Goal: Check status: Check status

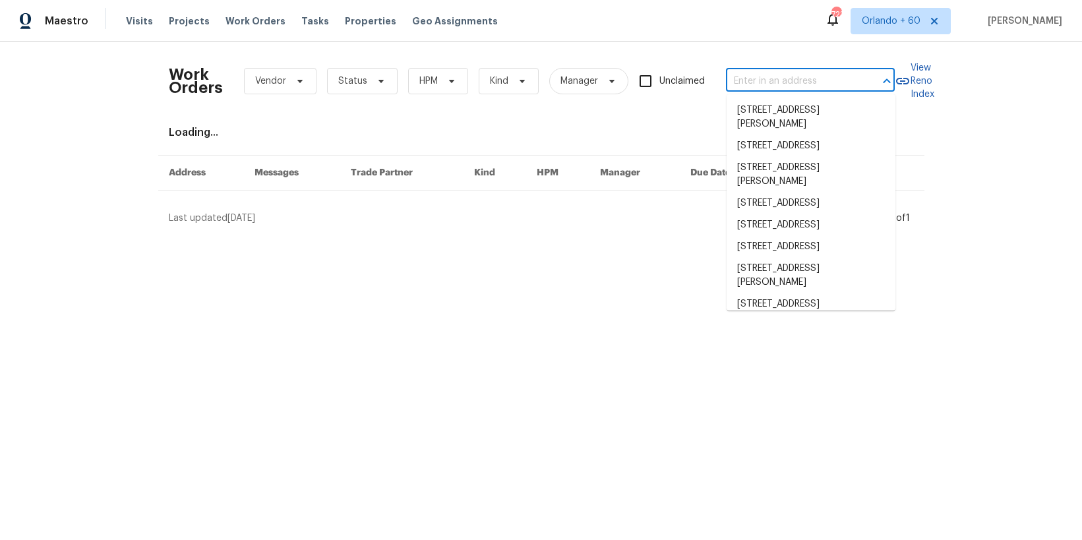
click at [794, 81] on input "text" at bounding box center [792, 81] width 132 height 20
paste input "5305 W Palm Cir Tamarac, FL 33319"
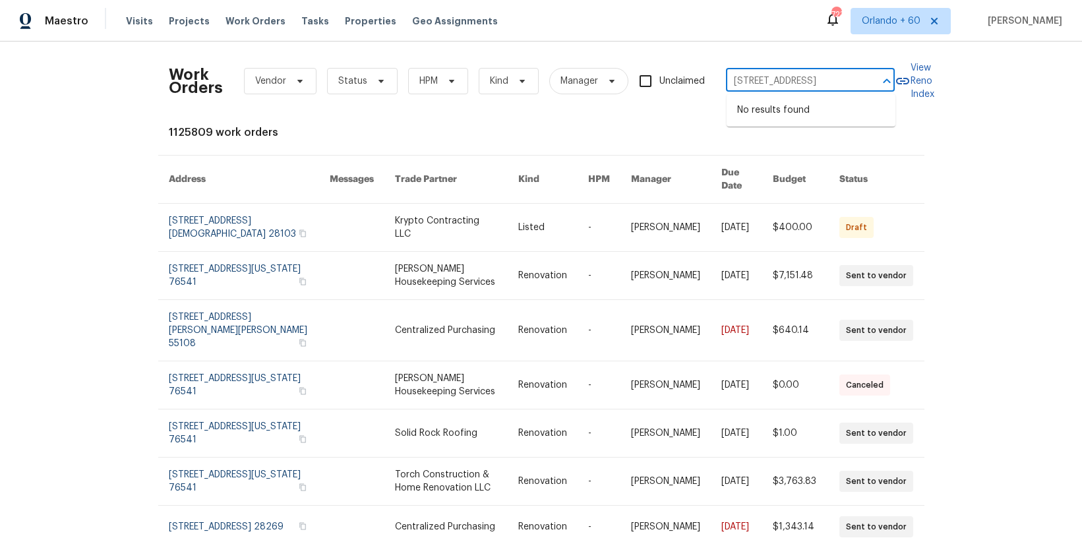
type input "5305 W Palm Cir Tamarac, FL 33319"
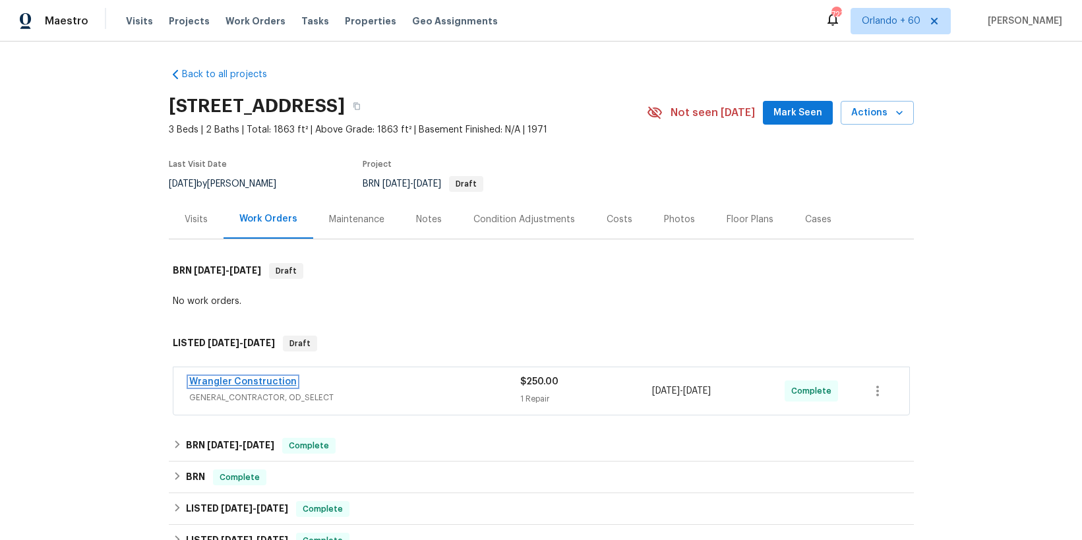
click at [266, 380] on link "Wrangler Construction" at bounding box center [243, 381] width 108 height 9
click at [442, 220] on div "Notes" at bounding box center [428, 219] width 57 height 39
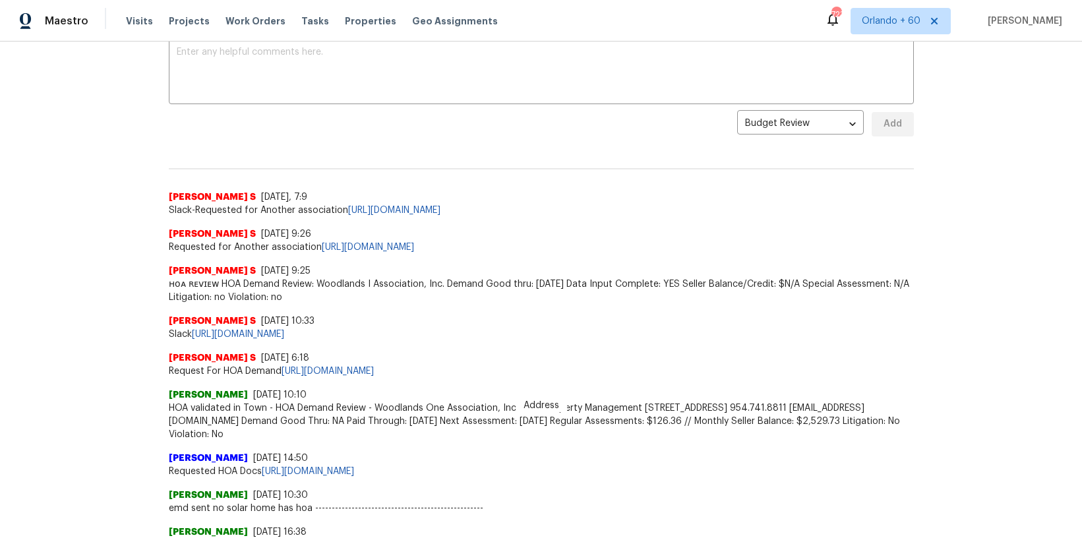
scroll to position [242, 0]
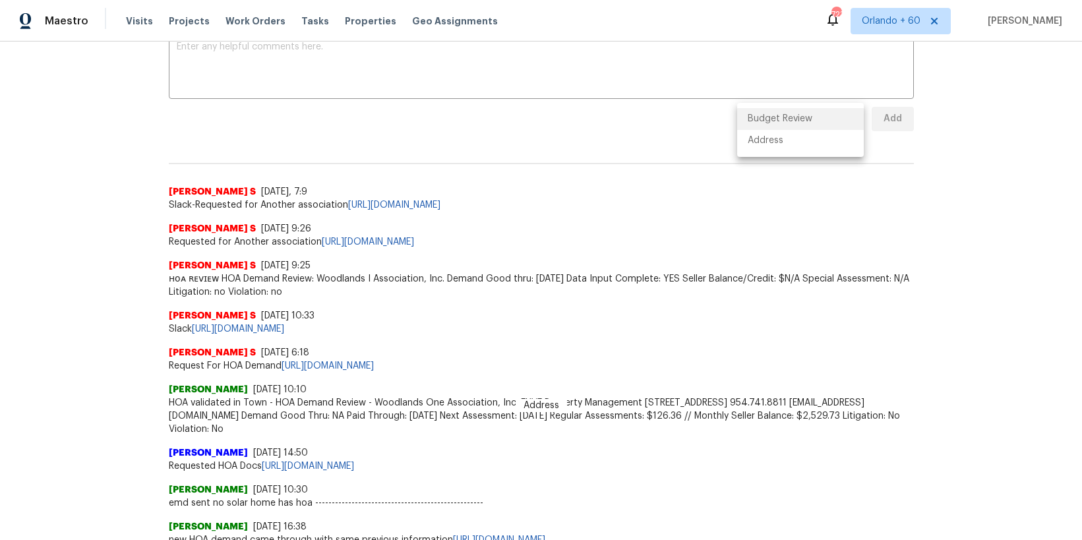
click at [831, 113] on body "Maestro Visits Projects Work Orders Tasks Properties Geo Assignments 723 [GEOGR…" at bounding box center [541, 270] width 1082 height 540
click at [809, 144] on li "Address" at bounding box center [800, 141] width 127 height 22
type input "address"
click at [809, 148] on div "Address [PERSON_NAME] S [DATE], 7:9 Slack-Requested for Another association [UR…" at bounding box center [541, 177] width 745 height 70
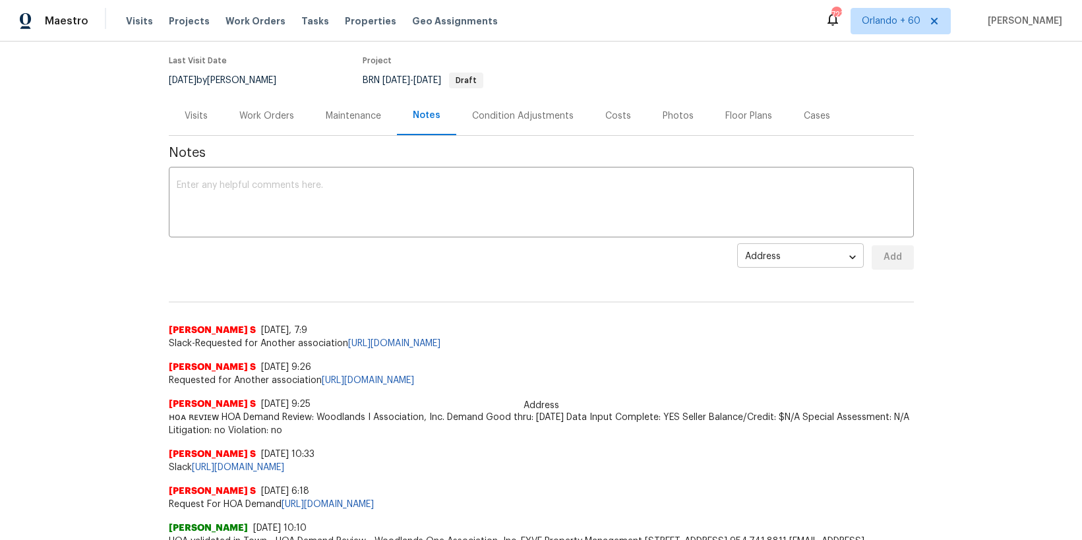
scroll to position [0, 0]
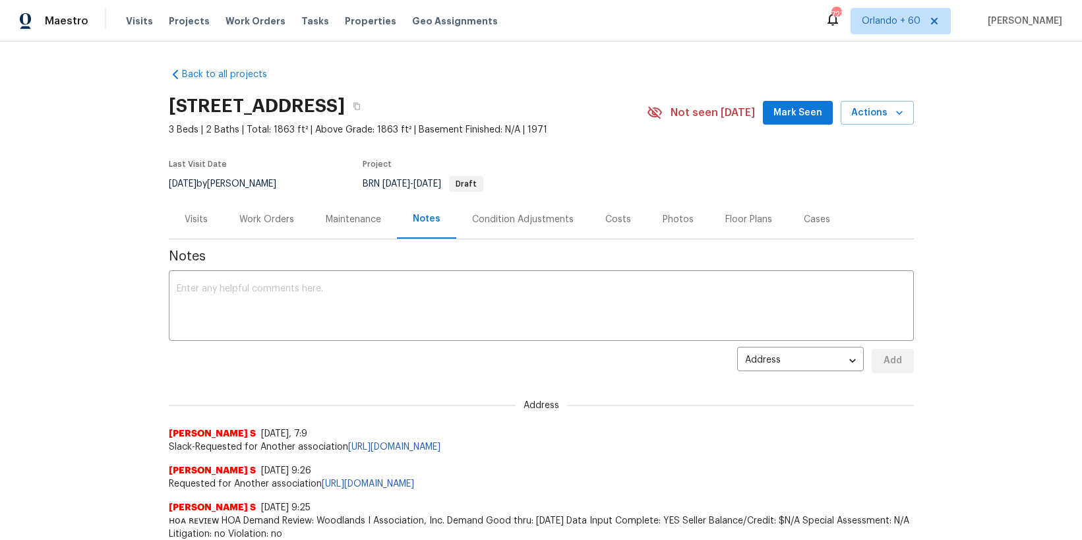
click at [279, 224] on div "Work Orders" at bounding box center [266, 219] width 55 height 13
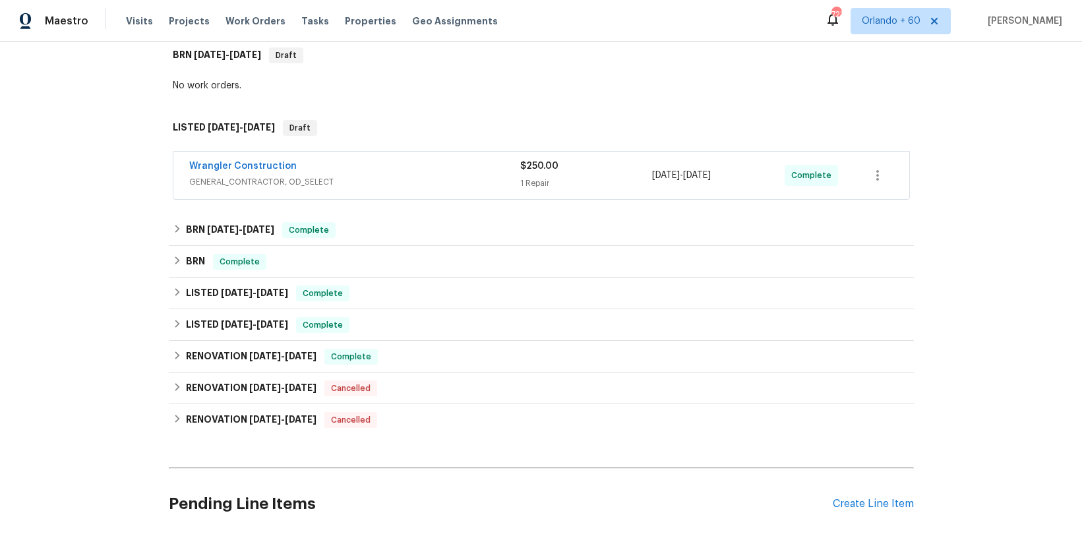
scroll to position [227, 0]
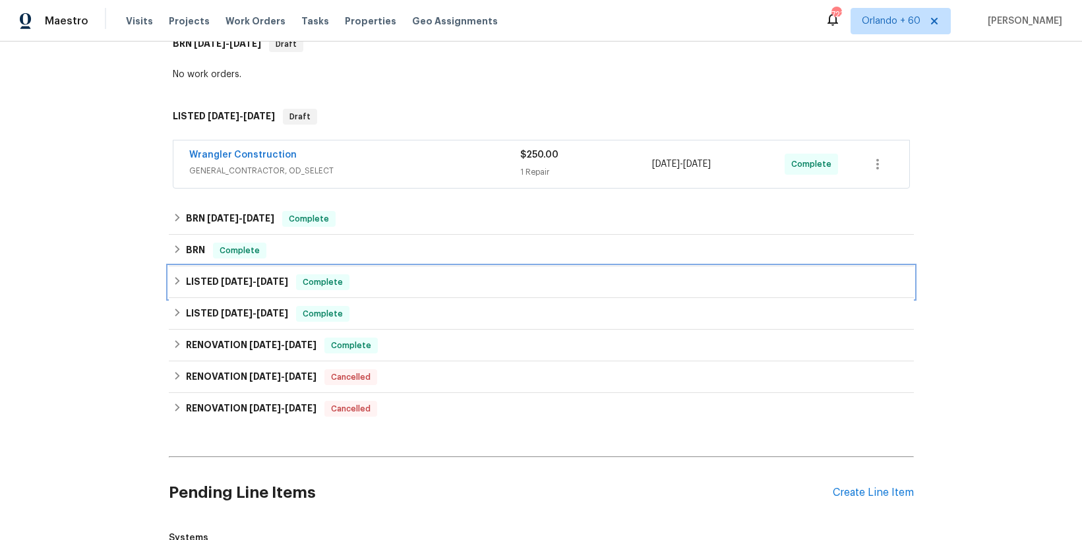
click at [220, 287] on h6 "LISTED [DATE] - [DATE]" at bounding box center [237, 282] width 102 height 16
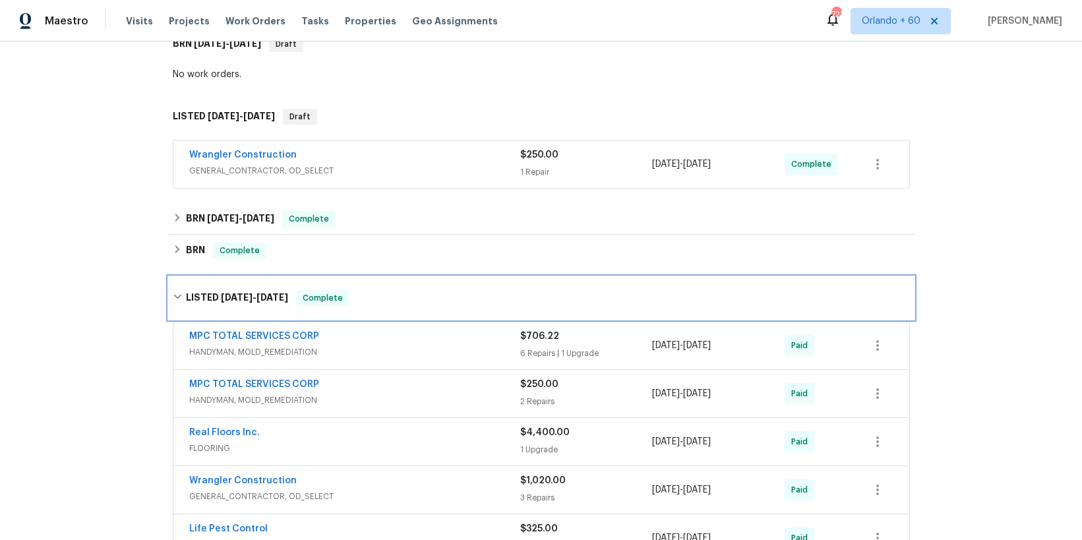
click at [220, 287] on div "LISTED [DATE] - [DATE] Complete" at bounding box center [541, 298] width 745 height 42
